Goal: Information Seeking & Learning: Learn about a topic

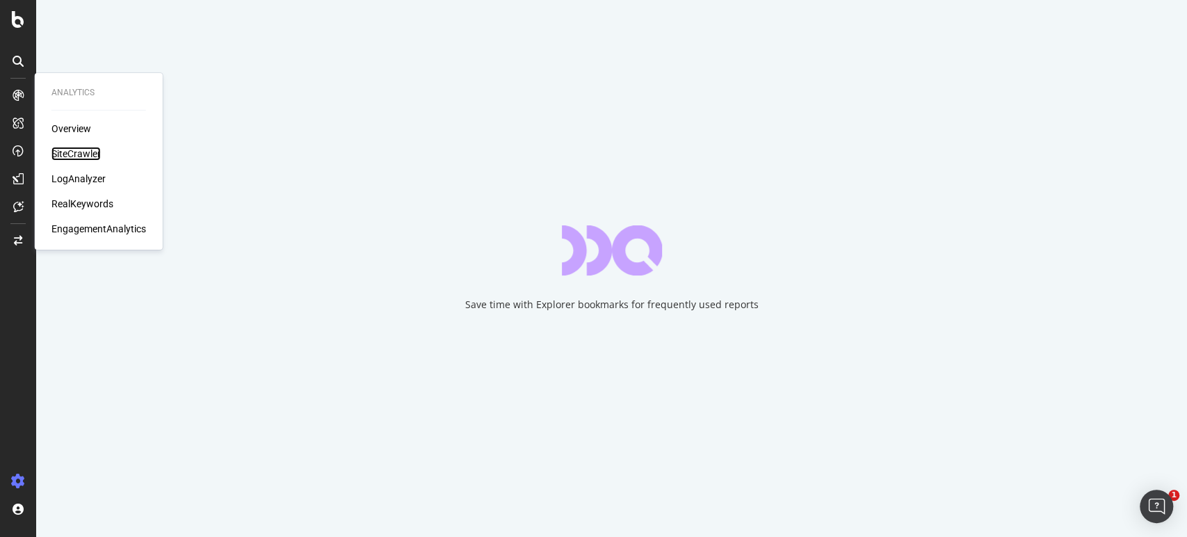
click at [56, 148] on div "SiteCrawler" at bounding box center [75, 154] width 49 height 14
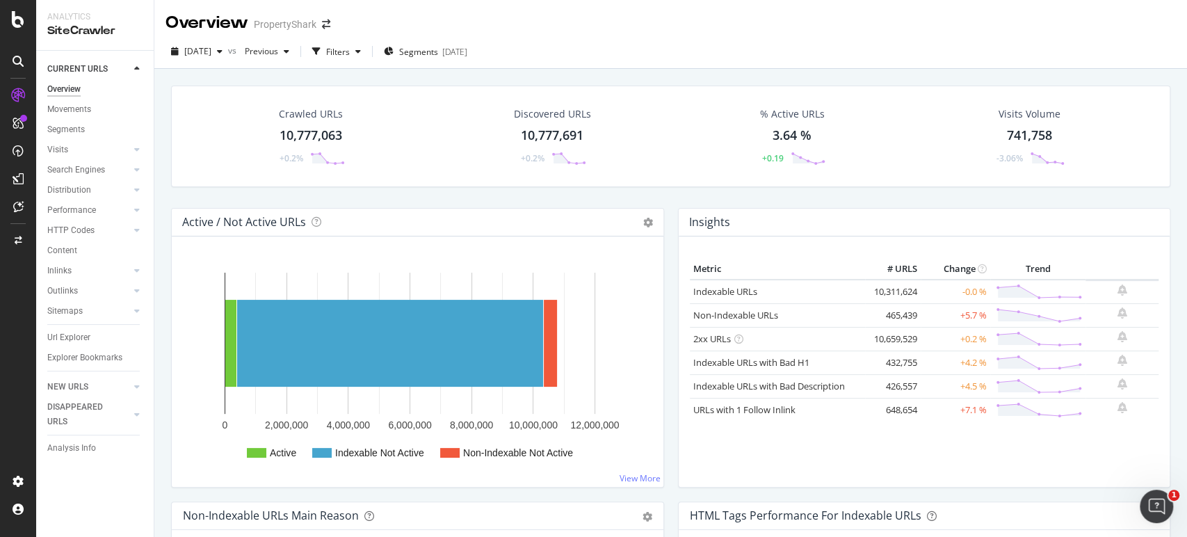
click at [392, 10] on div "Overview PropertyShark" at bounding box center [670, 17] width 1033 height 35
click at [438, 47] on span "Segments" at bounding box center [418, 52] width 39 height 12
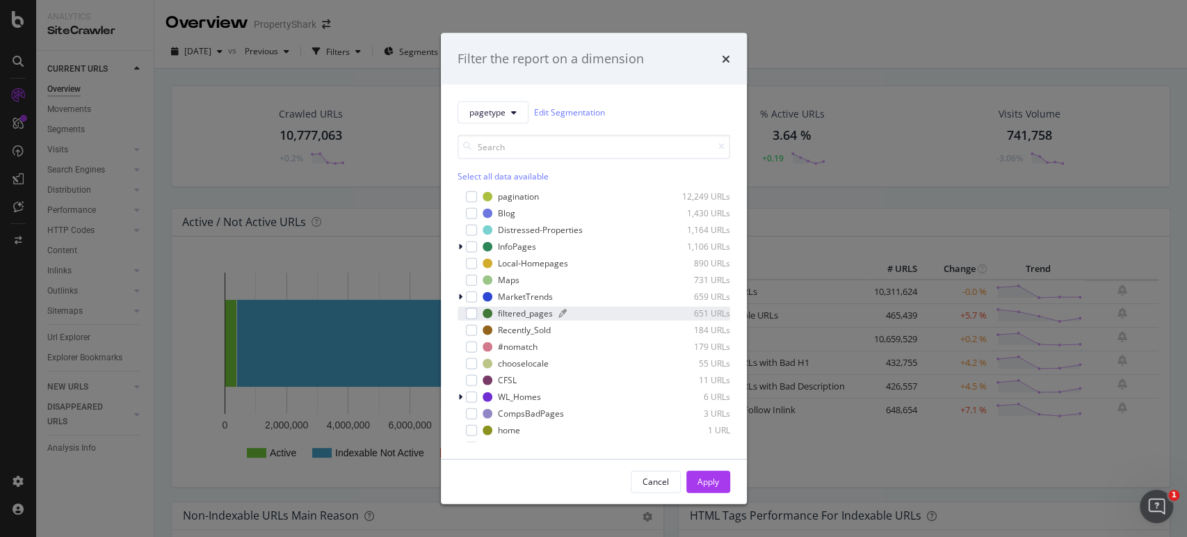
scroll to position [61, 0]
click at [544, 320] on div "Recently_Sold" at bounding box center [524, 318] width 53 height 12
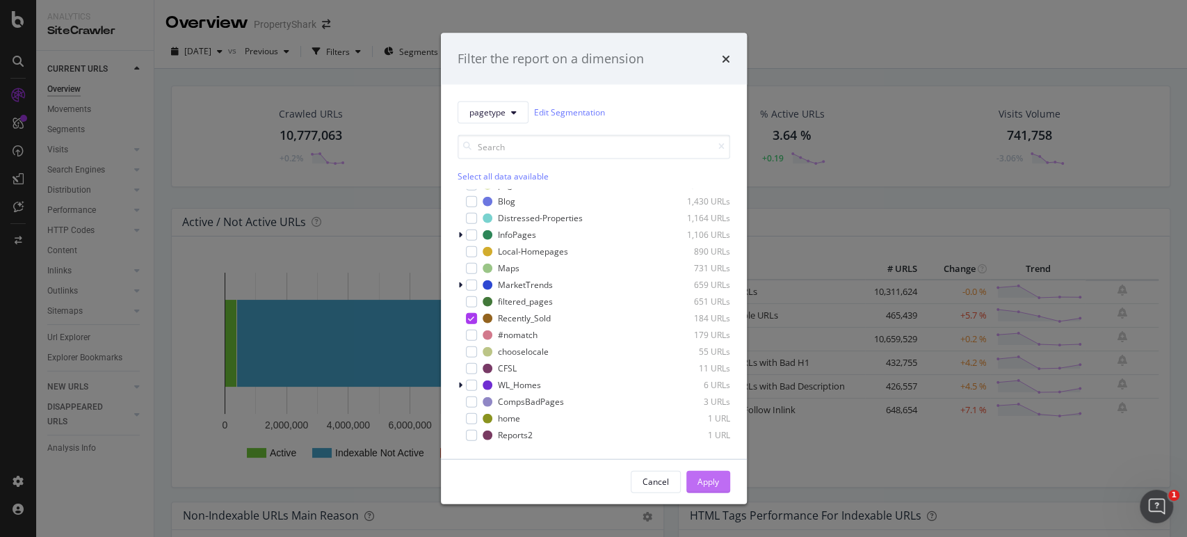
click at [702, 482] on div "Apply" at bounding box center [709, 482] width 22 height 12
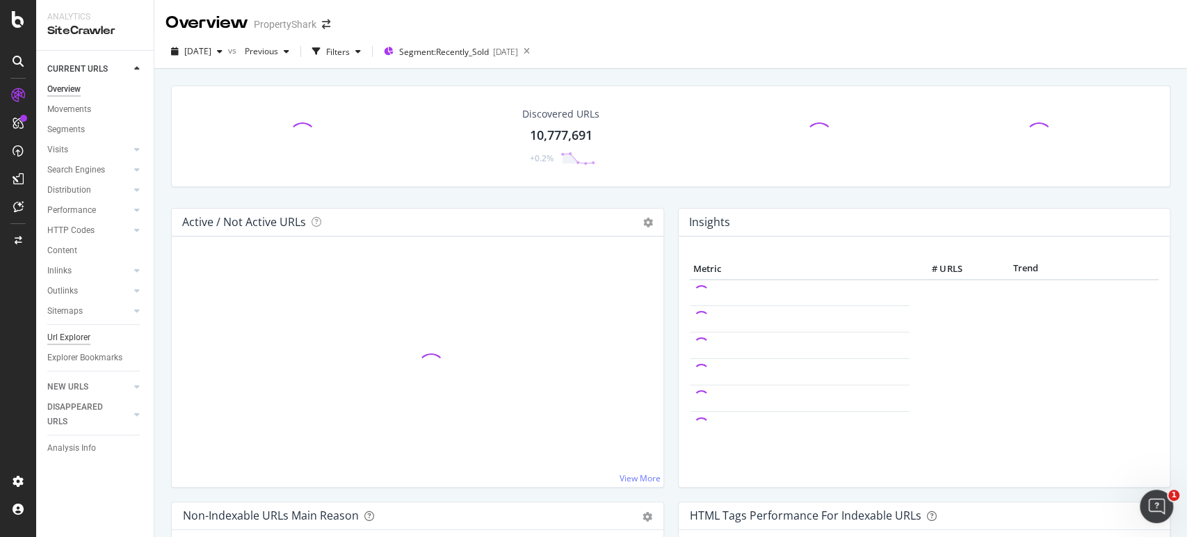
click at [62, 338] on div "Url Explorer" at bounding box center [68, 337] width 43 height 15
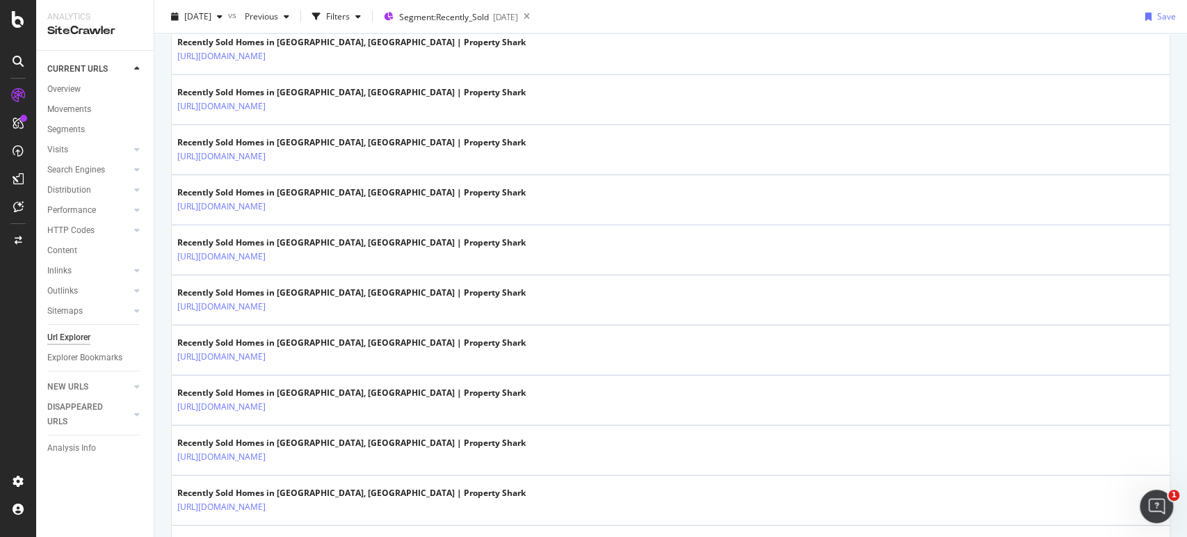
scroll to position [2432, 0]
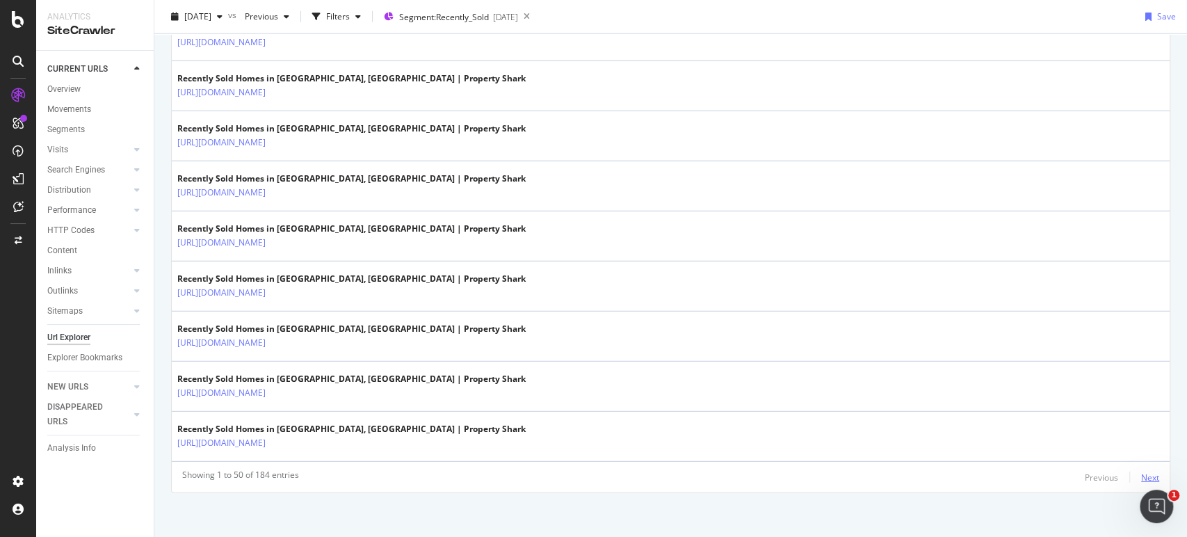
click at [1141, 472] on div "Next" at bounding box center [1150, 478] width 18 height 12
click at [1141, 478] on div "Next" at bounding box center [1150, 476] width 18 height 15
click at [1141, 472] on div "Next" at bounding box center [1150, 478] width 18 height 12
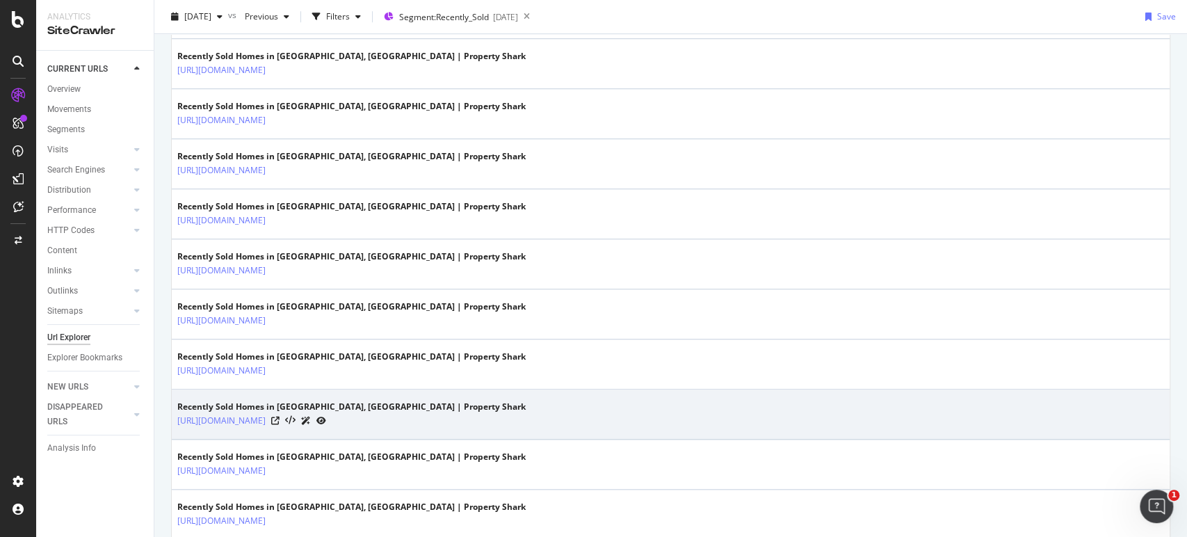
scroll to position [1619, 0]
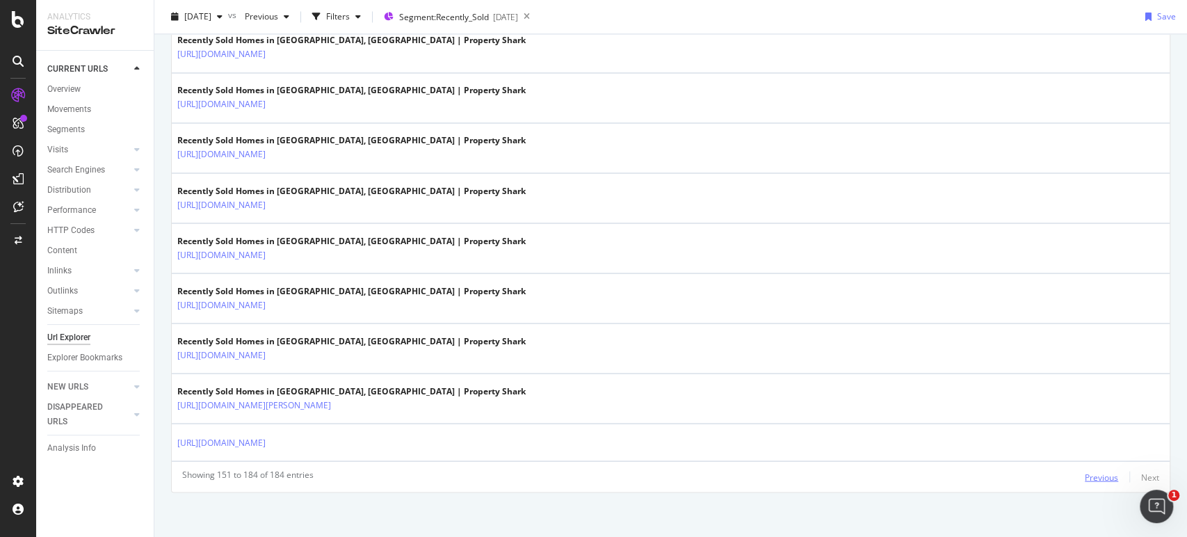
click at [1092, 471] on div "Previous" at bounding box center [1101, 477] width 33 height 12
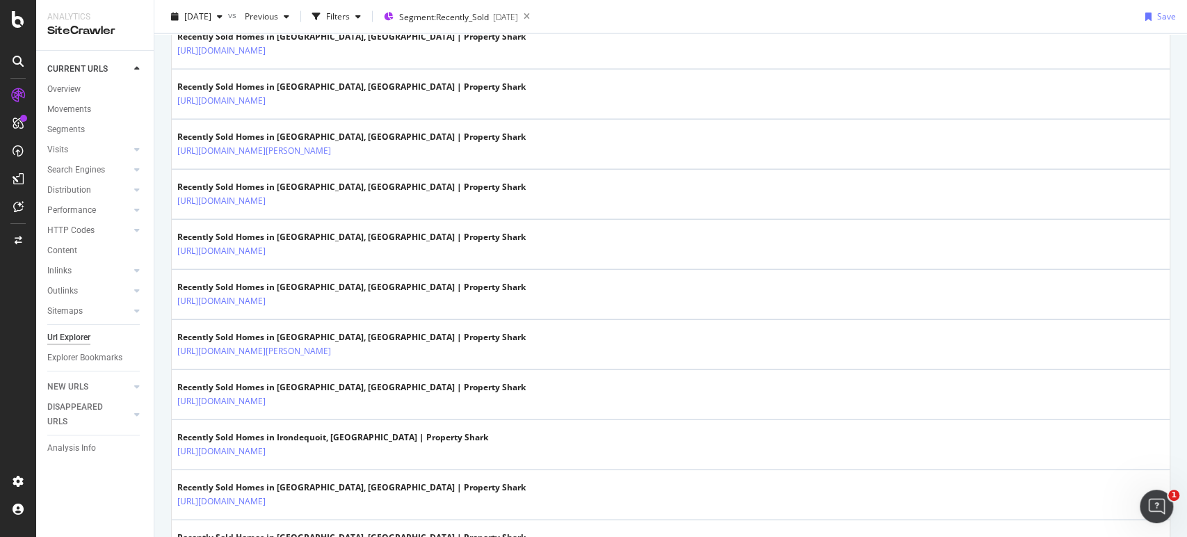
scroll to position [2432, 0]
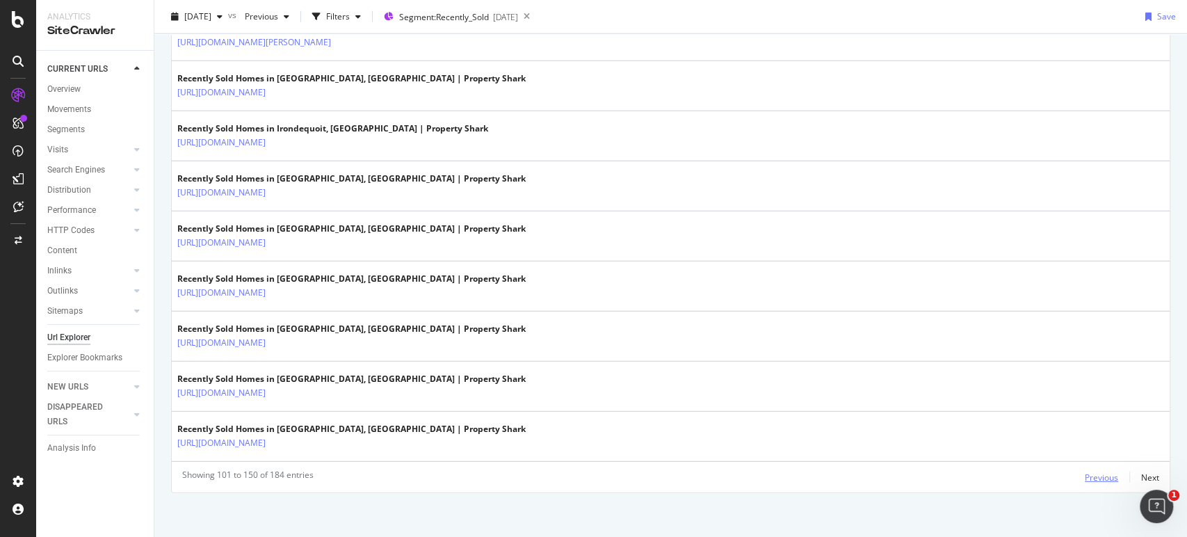
click at [1092, 472] on div "Previous" at bounding box center [1101, 478] width 33 height 12
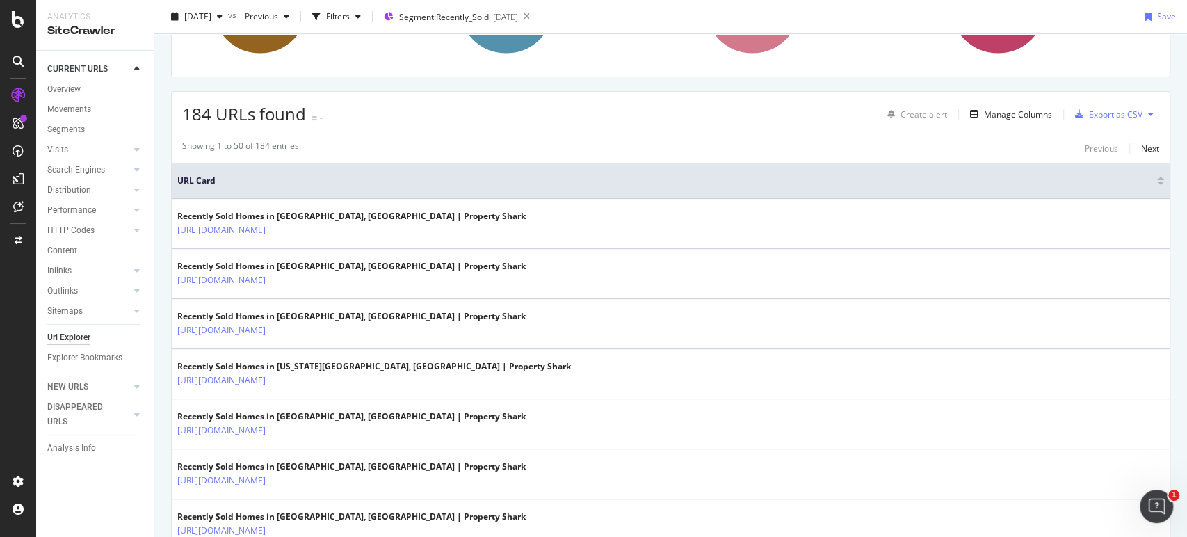
scroll to position [0, 0]
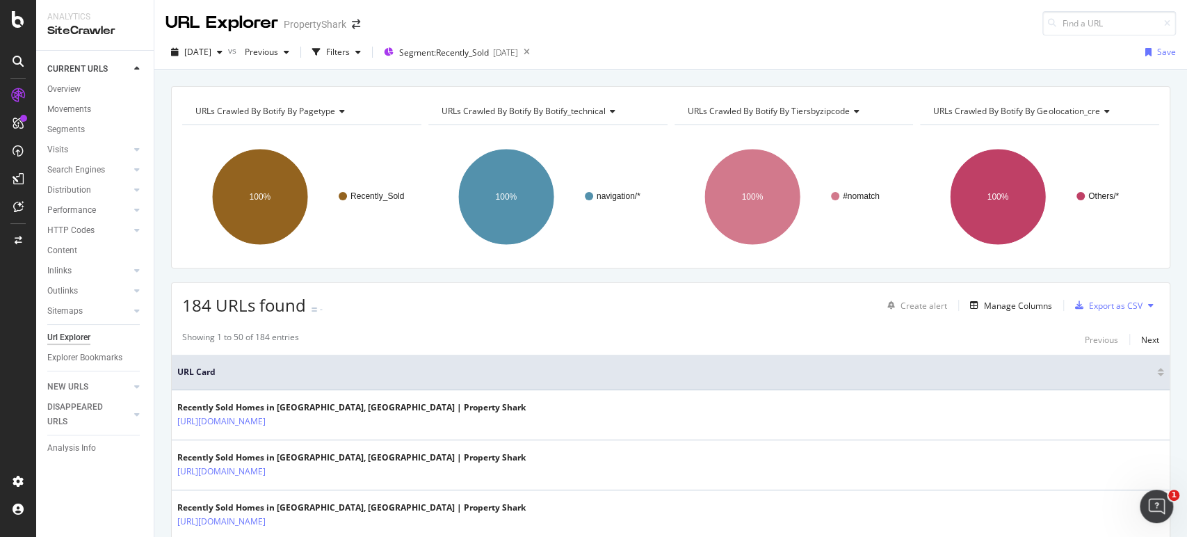
click at [739, 298] on div "184 URLs found - Create alert Manage Columns Export as CSV" at bounding box center [671, 300] width 998 height 34
click at [773, 24] on div "URL Explorer PropertyShark" at bounding box center [670, 17] width 1033 height 35
